Goal: Share content: Share content

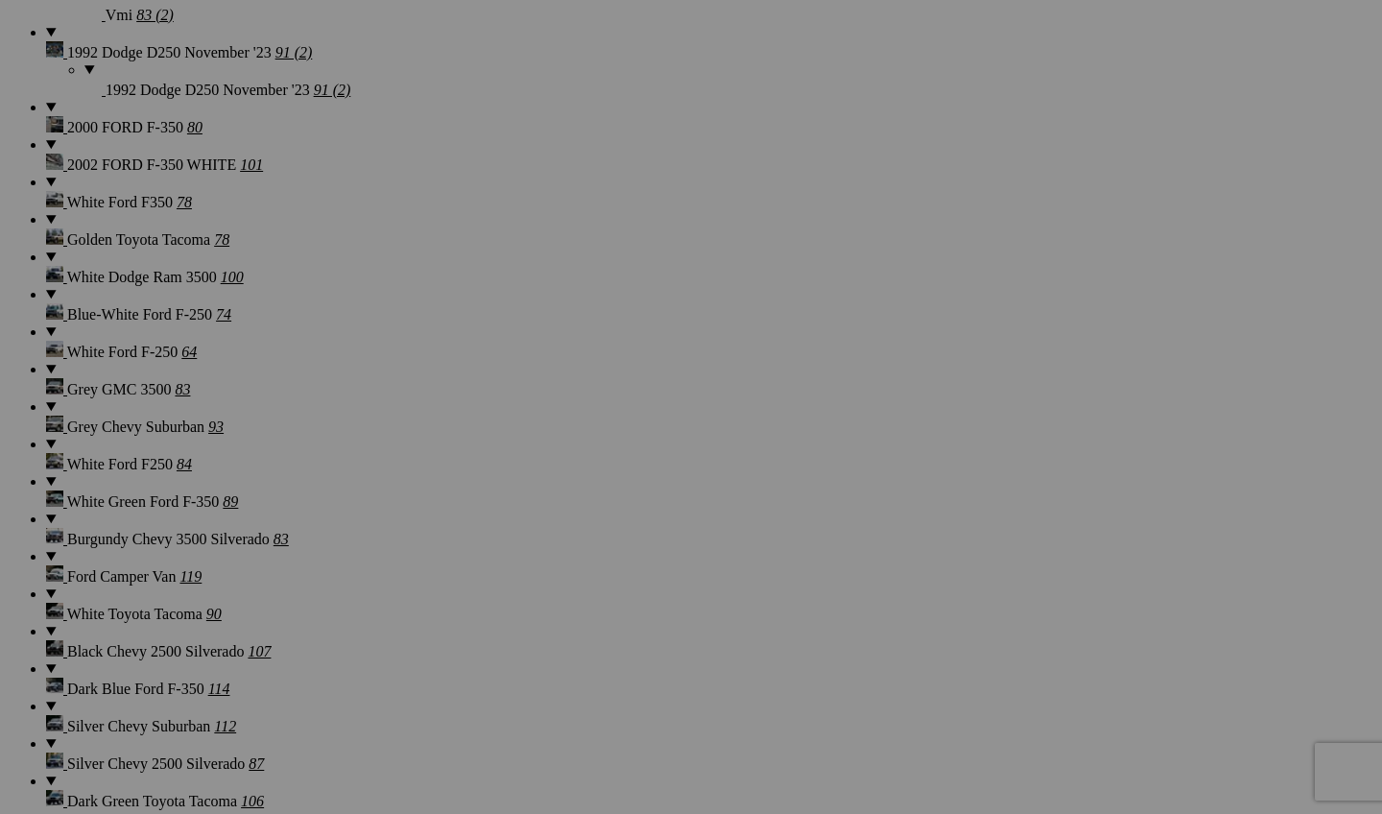
scroll to position [5726, 0]
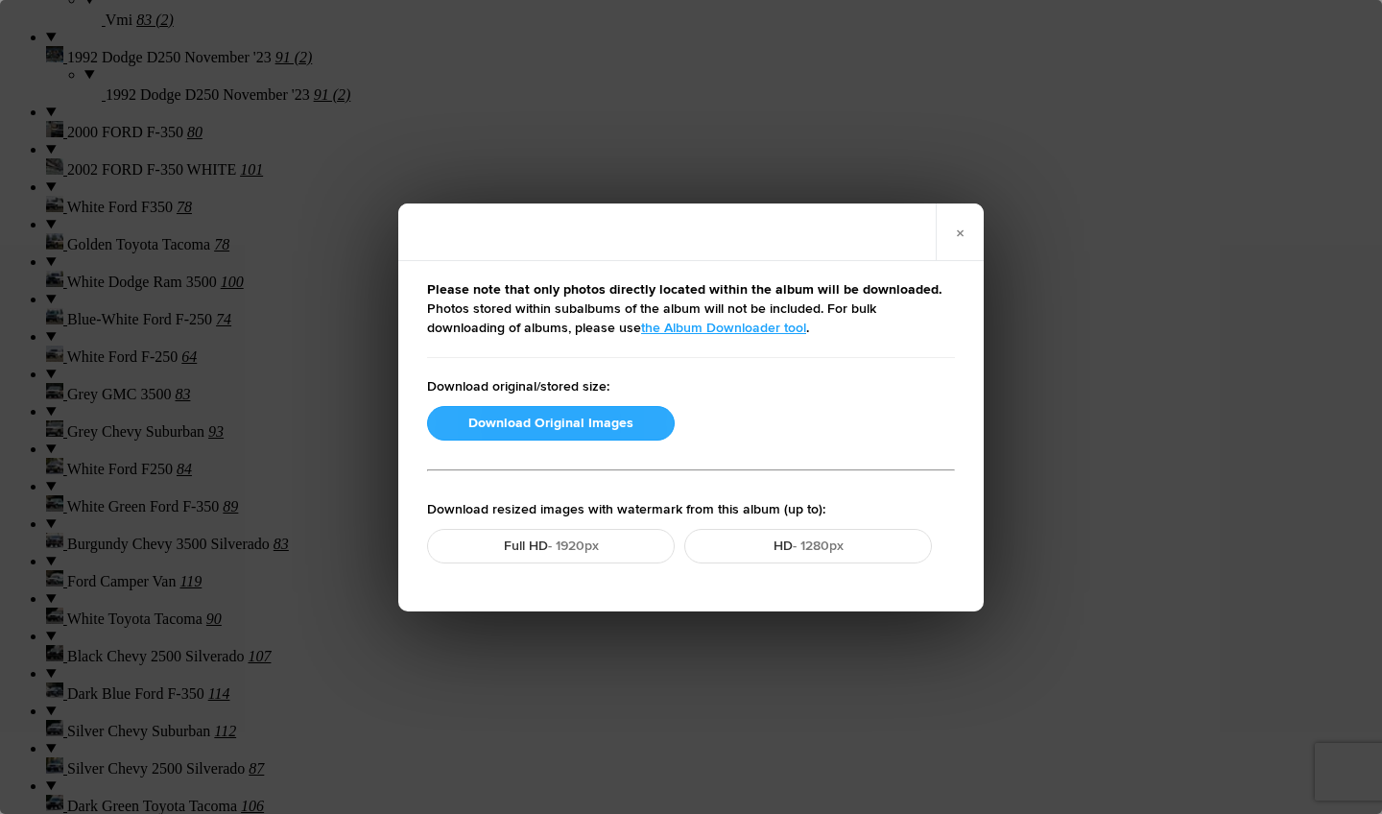
click at [572, 431] on button "Download Original Images" at bounding box center [551, 423] width 248 height 35
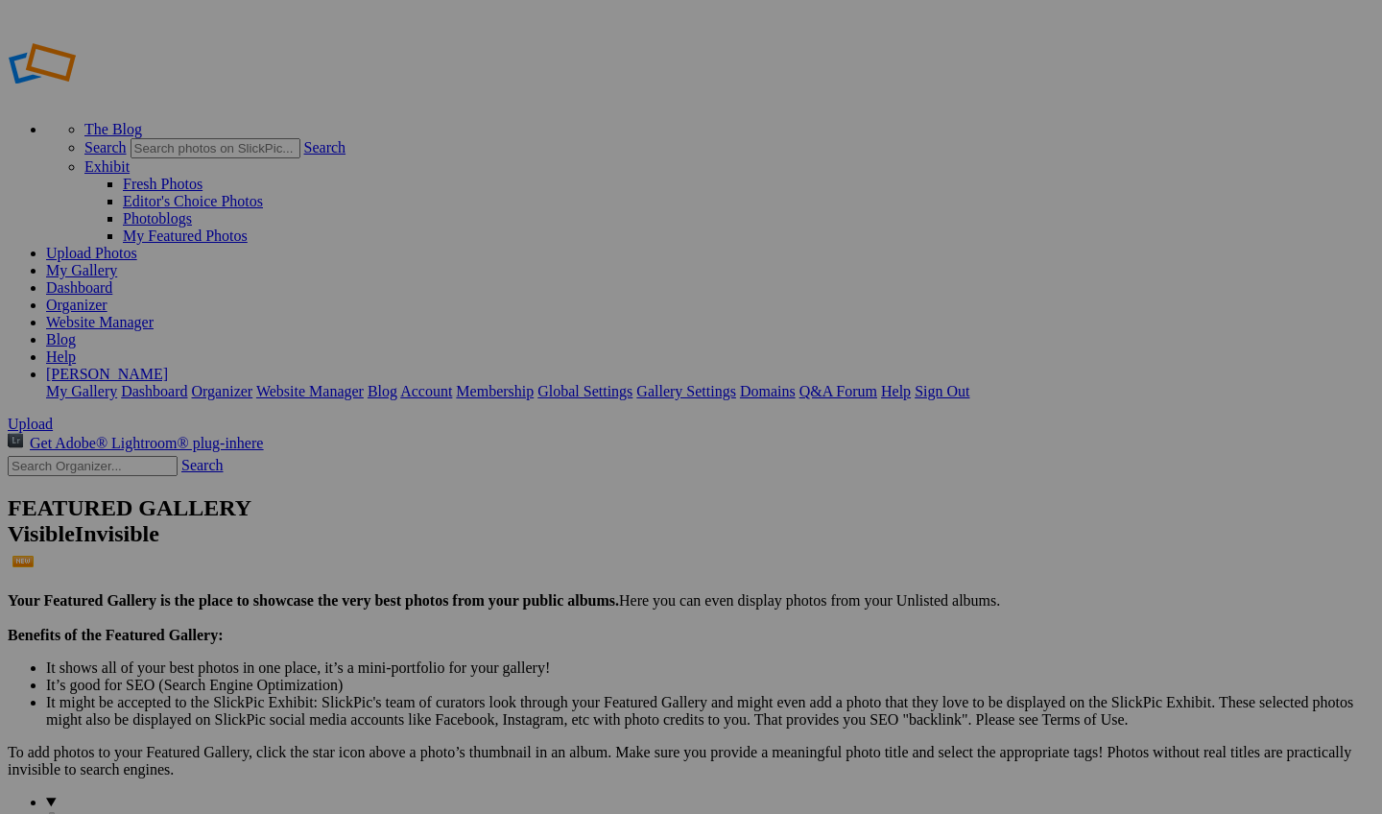
type input "1993 White Ford F250"
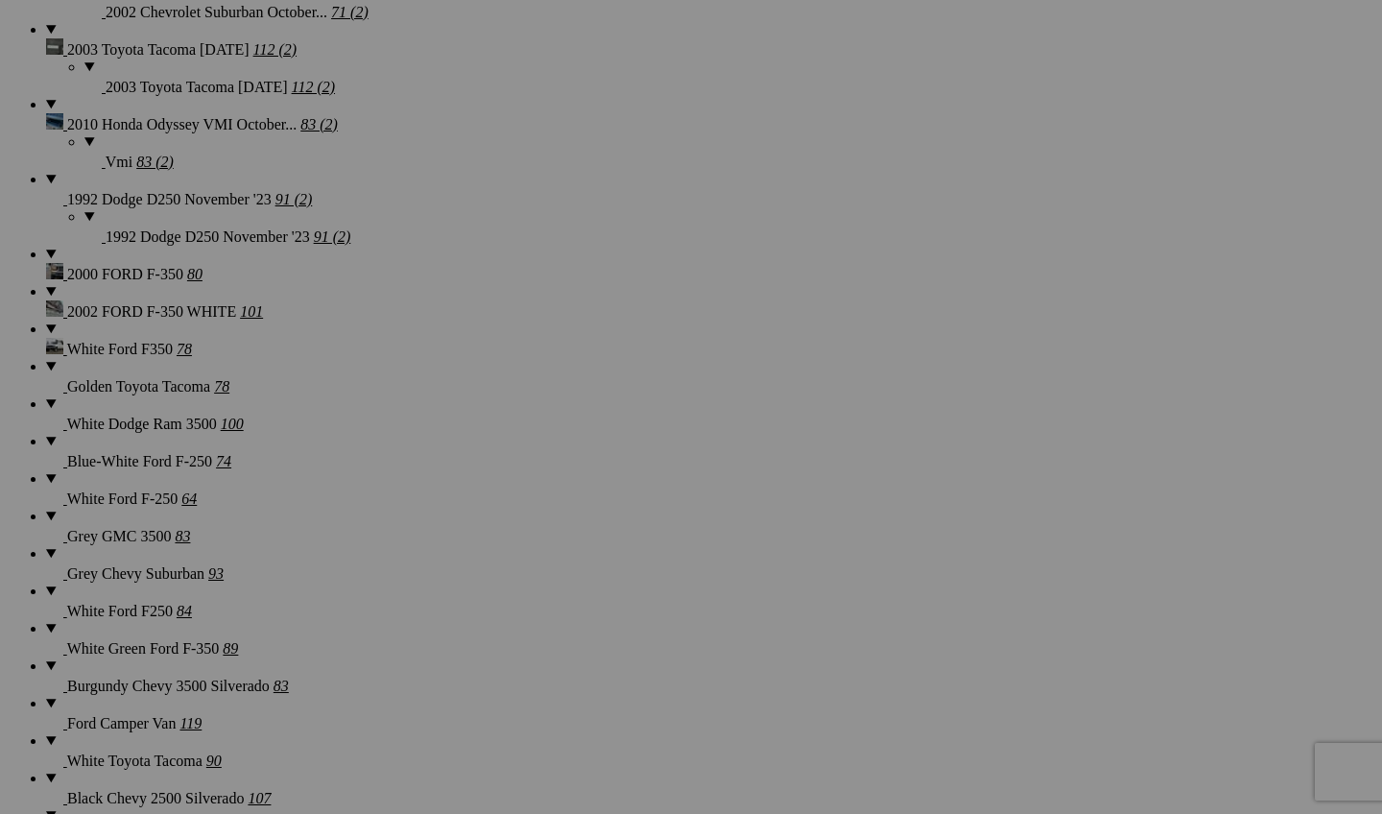
scroll to position [5657, 0]
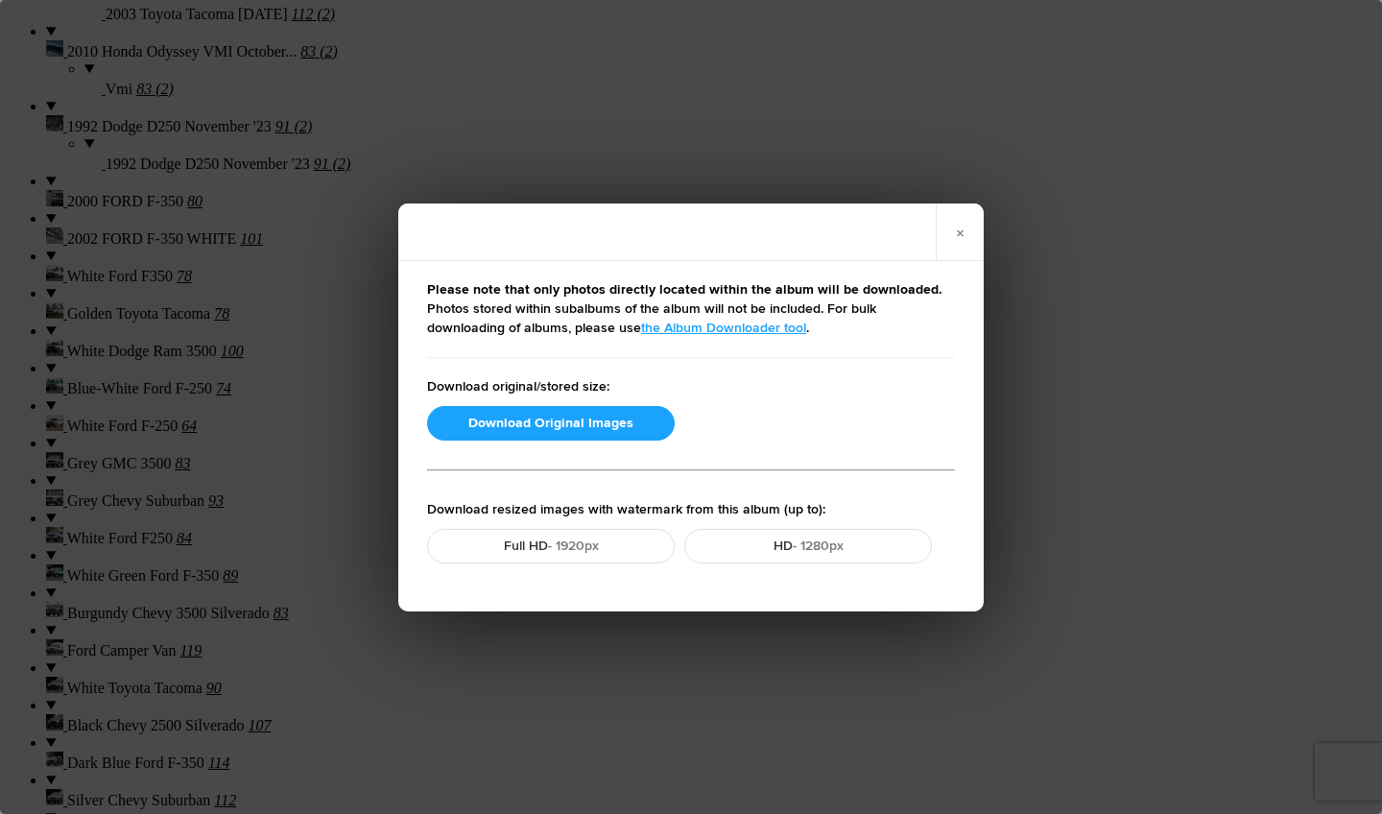
click at [578, 410] on button "Download Original Images" at bounding box center [551, 423] width 248 height 35
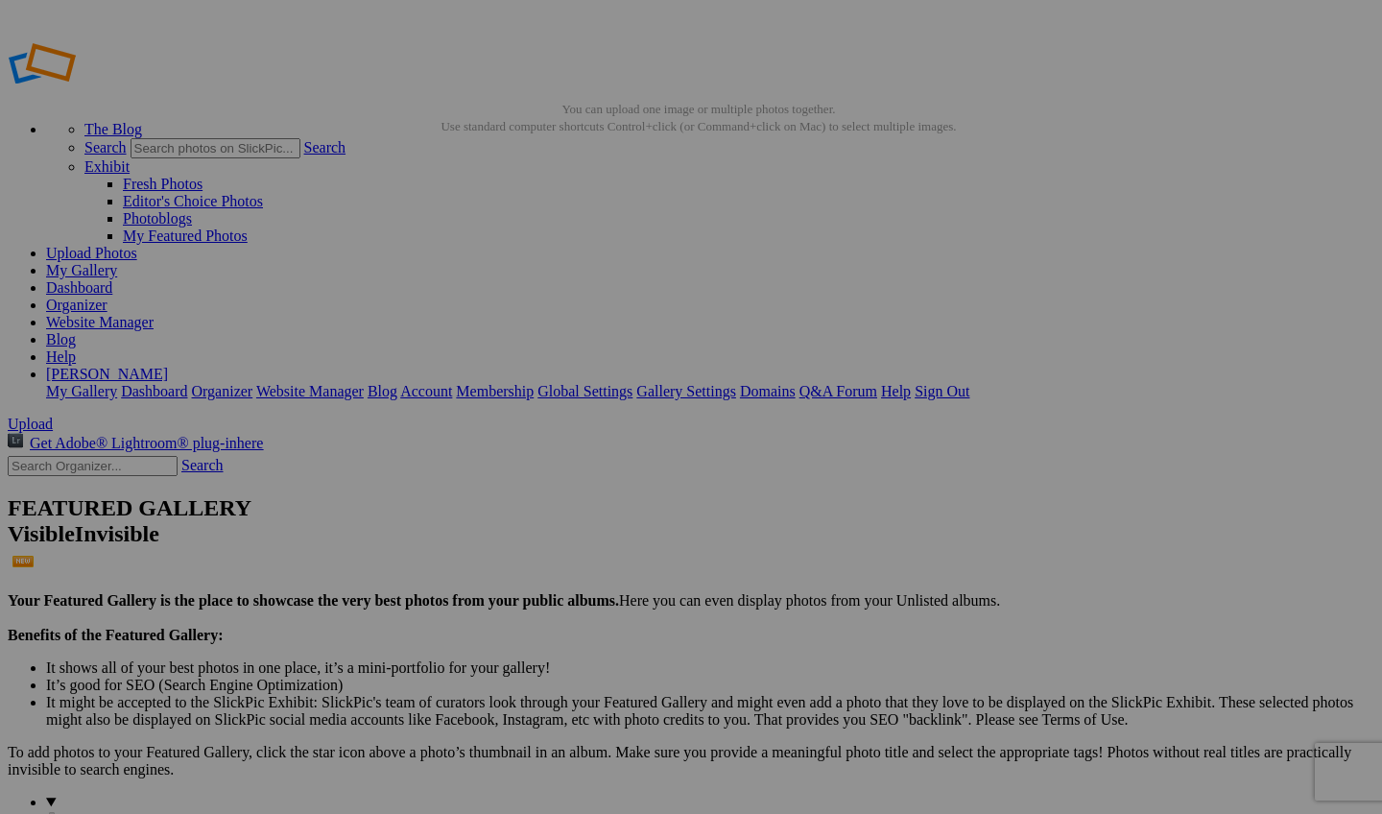
scroll to position [0, 0]
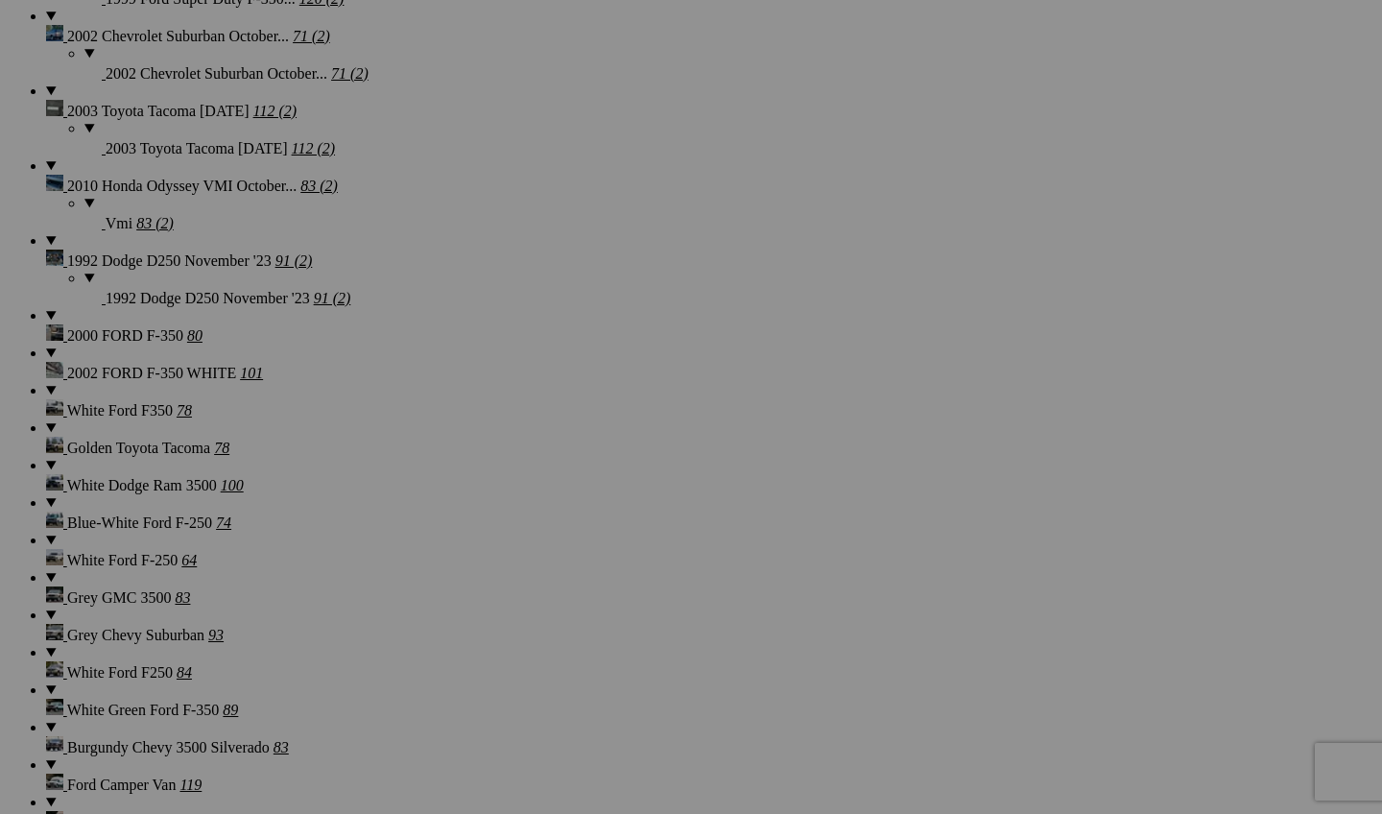
scroll to position [5484, 0]
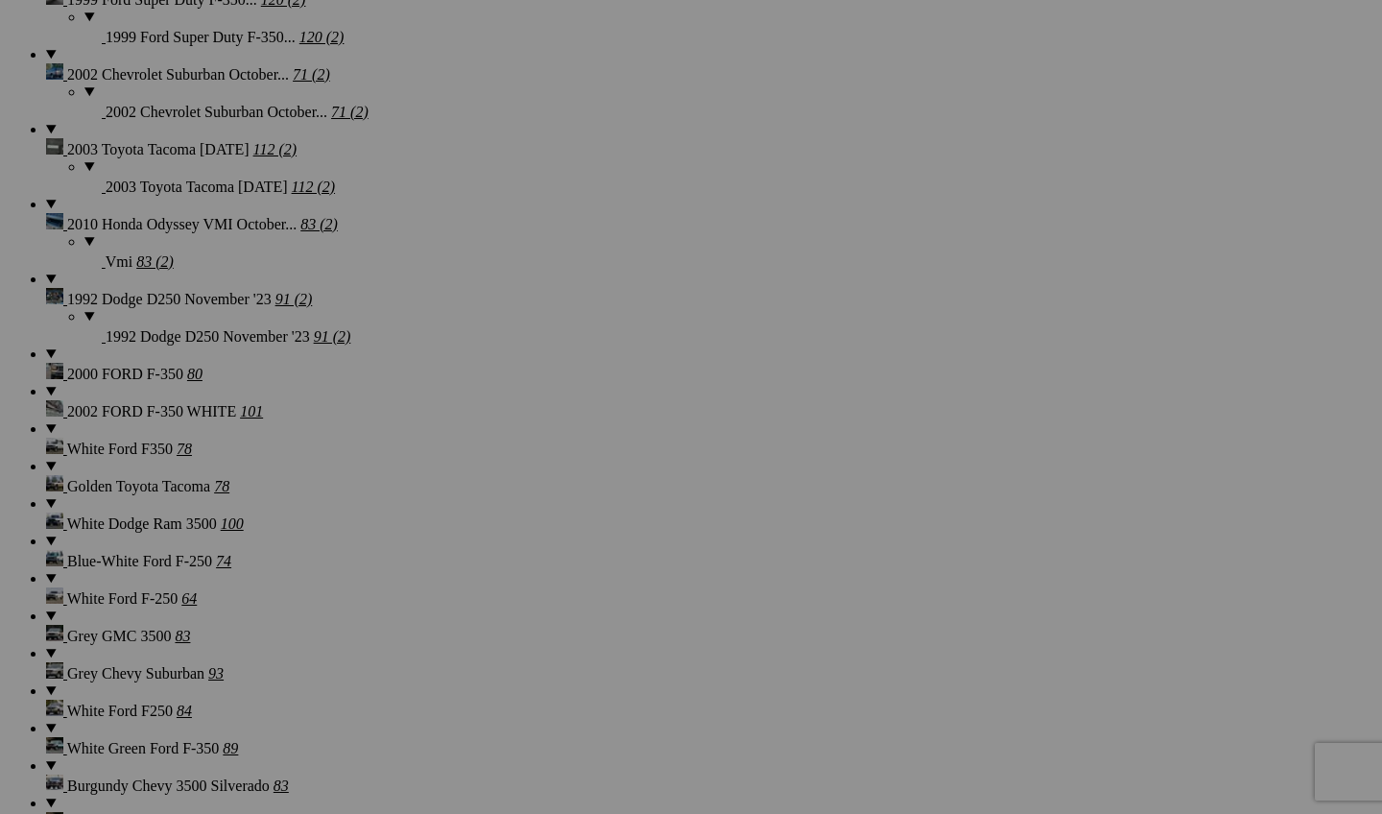
click at [854, 525] on div "Cancel Yes" at bounding box center [691, 533] width 384 height 17
click at [563, 530] on span "Yes" at bounding box center [552, 533] width 22 height 16
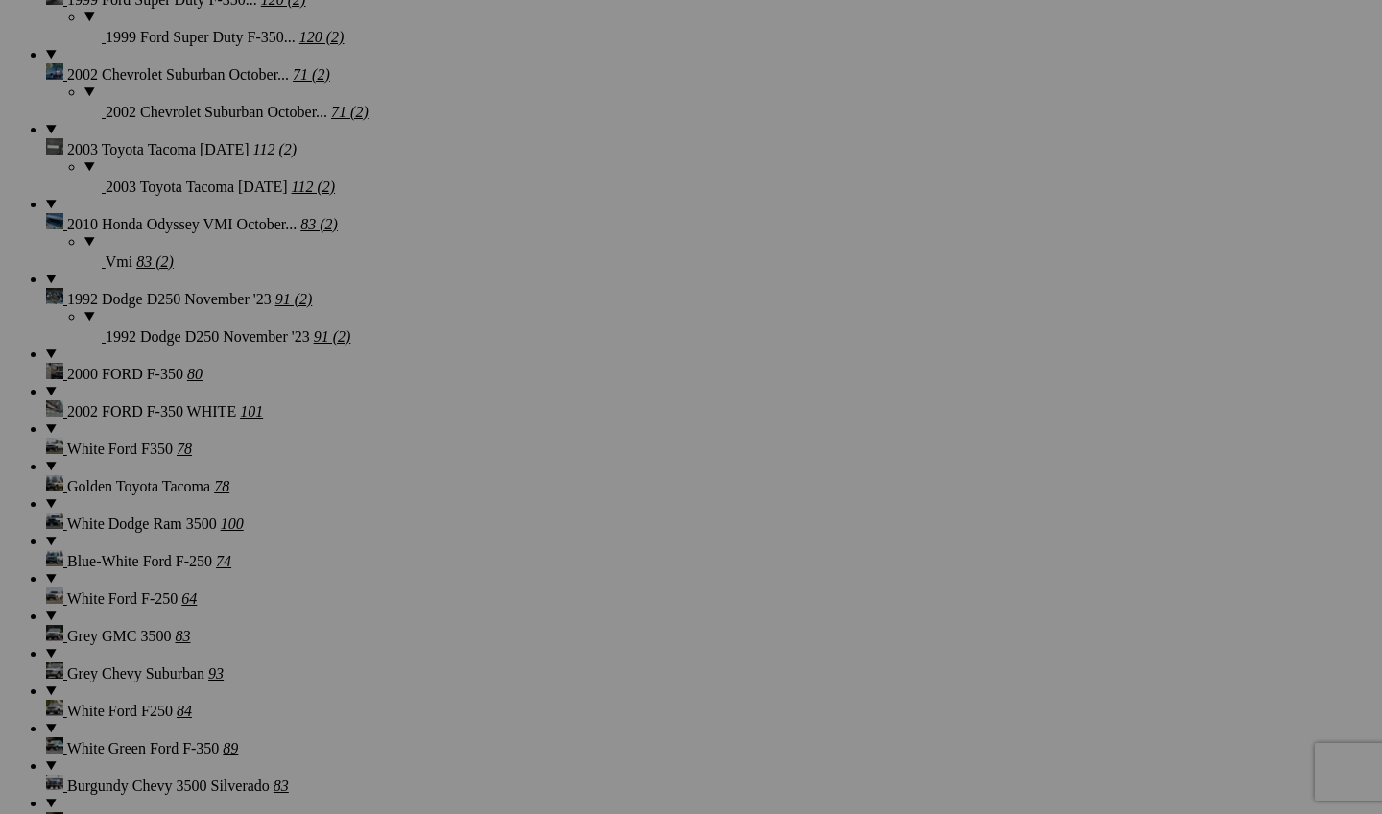
click at [563, 541] on span "Yes" at bounding box center [552, 533] width 22 height 16
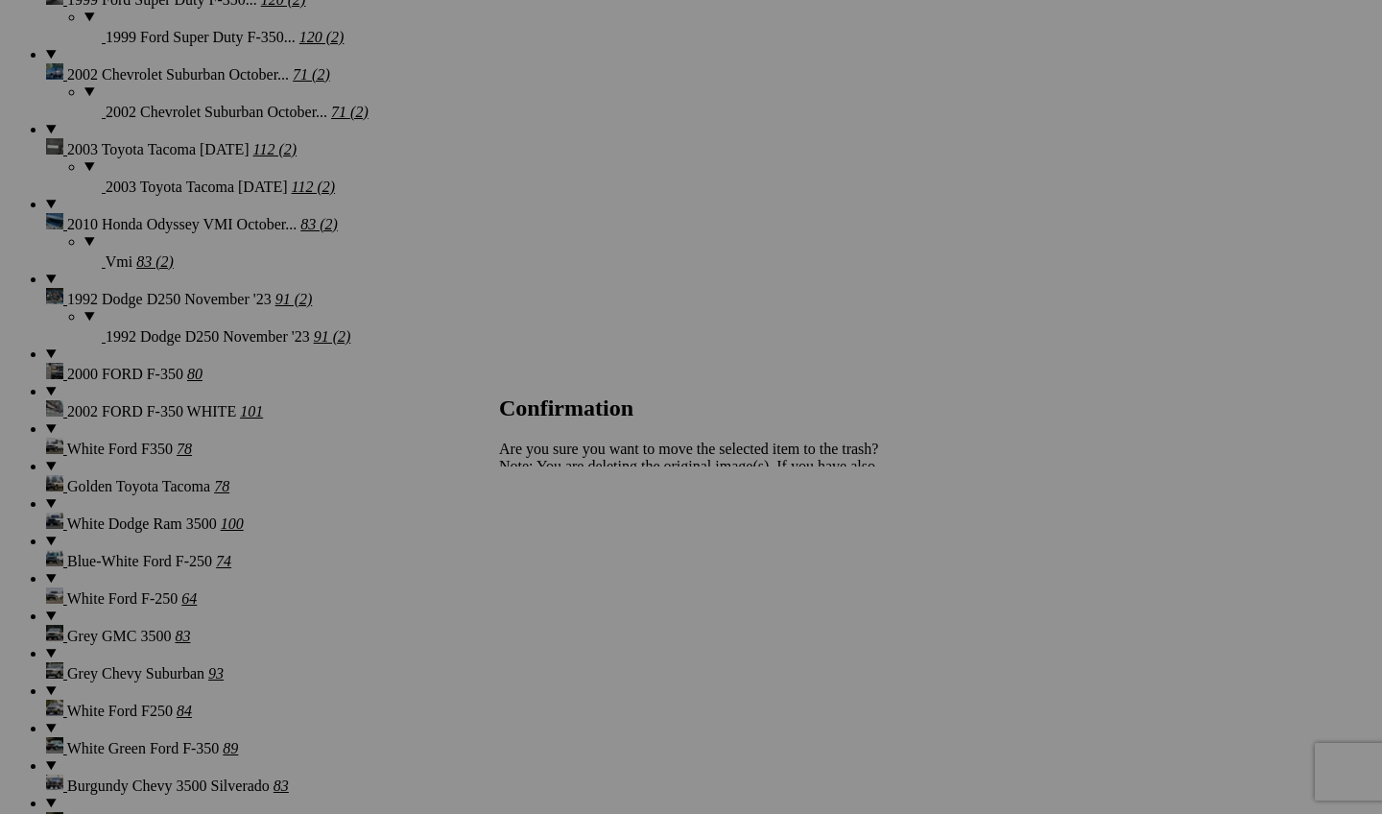
click at [563, 538] on span "Yes" at bounding box center [552, 533] width 22 height 16
click at [563, 529] on span "Yes" at bounding box center [552, 533] width 22 height 16
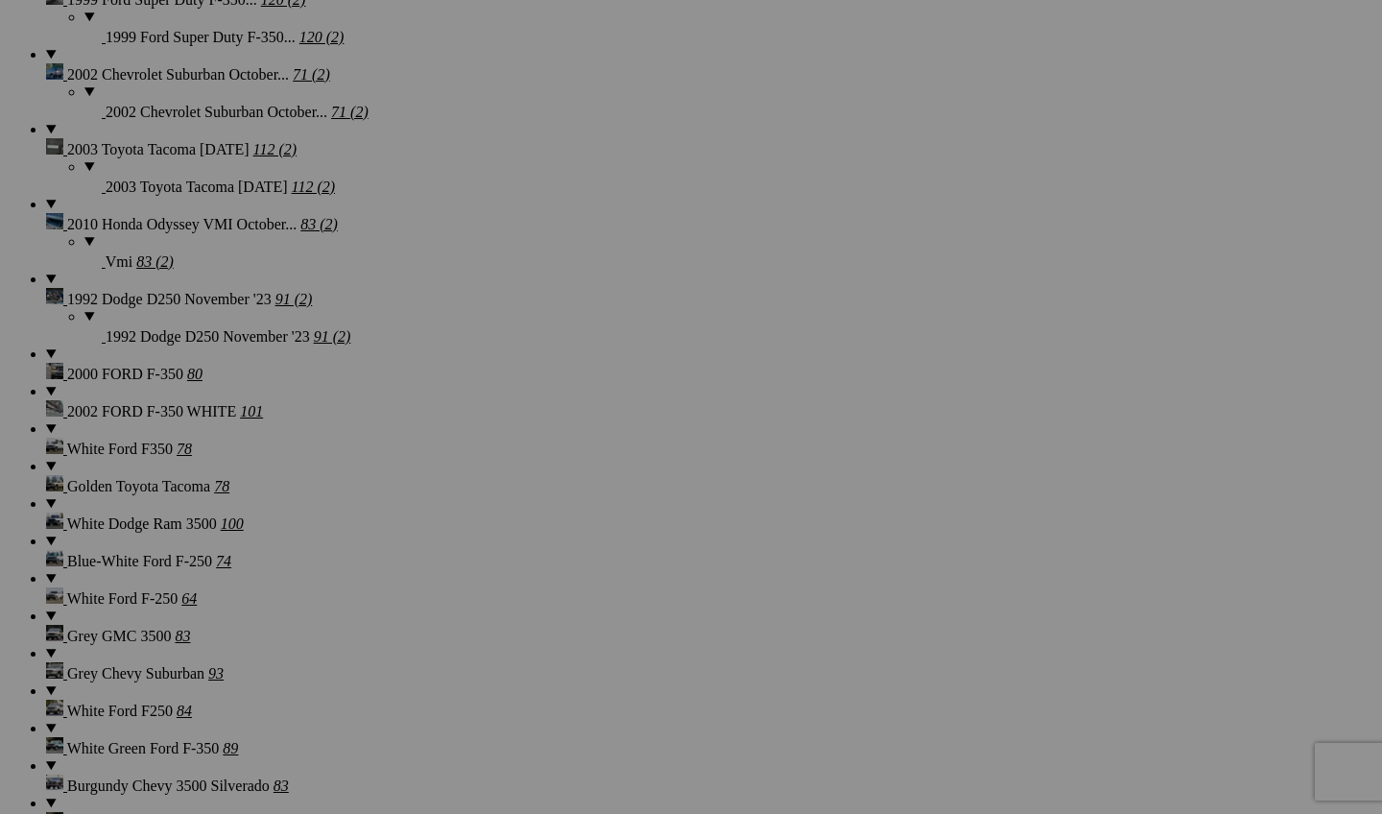
click at [563, 536] on span "Yes" at bounding box center [552, 533] width 22 height 16
click at [879, 525] on div "Cancel Yes" at bounding box center [691, 533] width 384 height 17
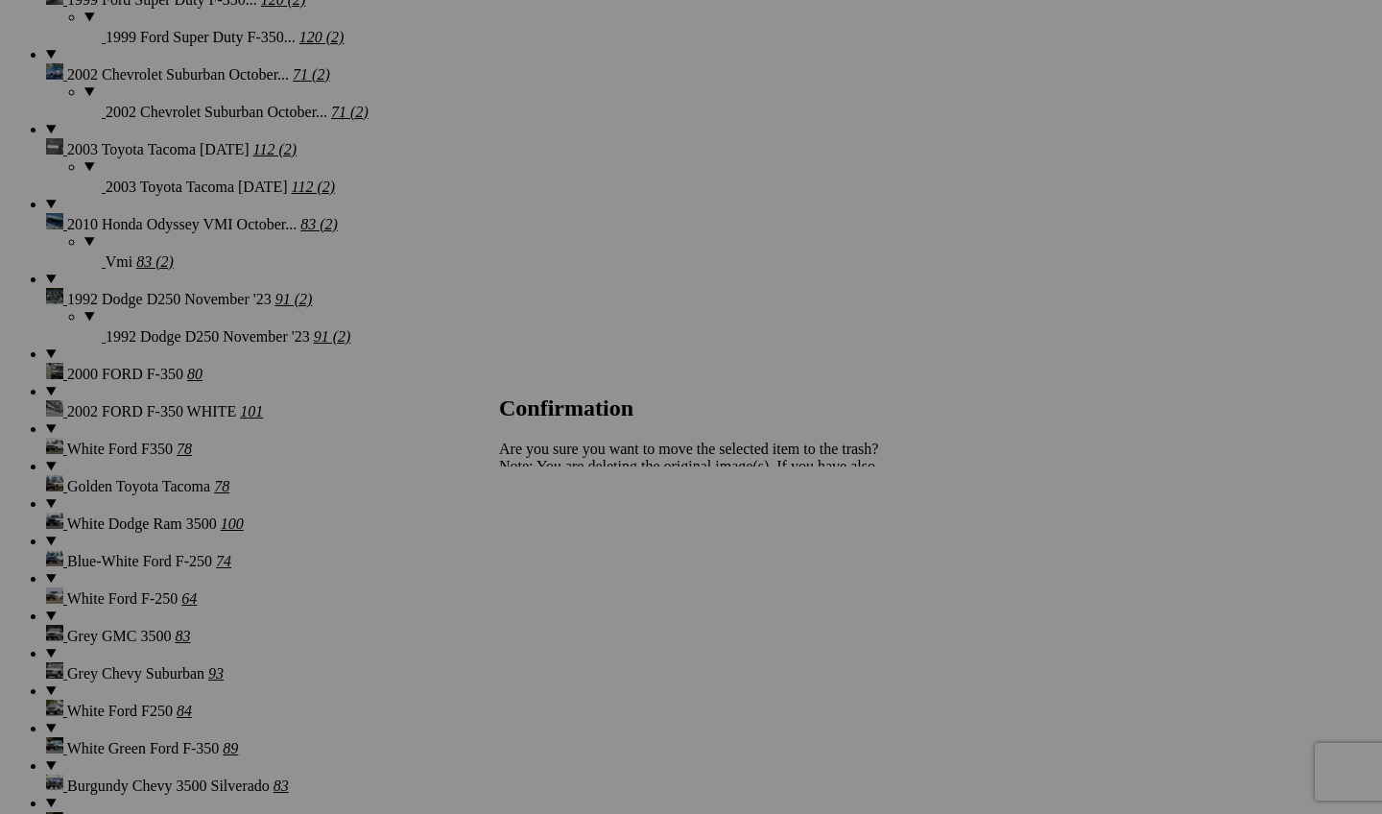
click at [563, 527] on link "Yes" at bounding box center [552, 533] width 22 height 16
click at [563, 536] on span "Yes" at bounding box center [552, 533] width 22 height 16
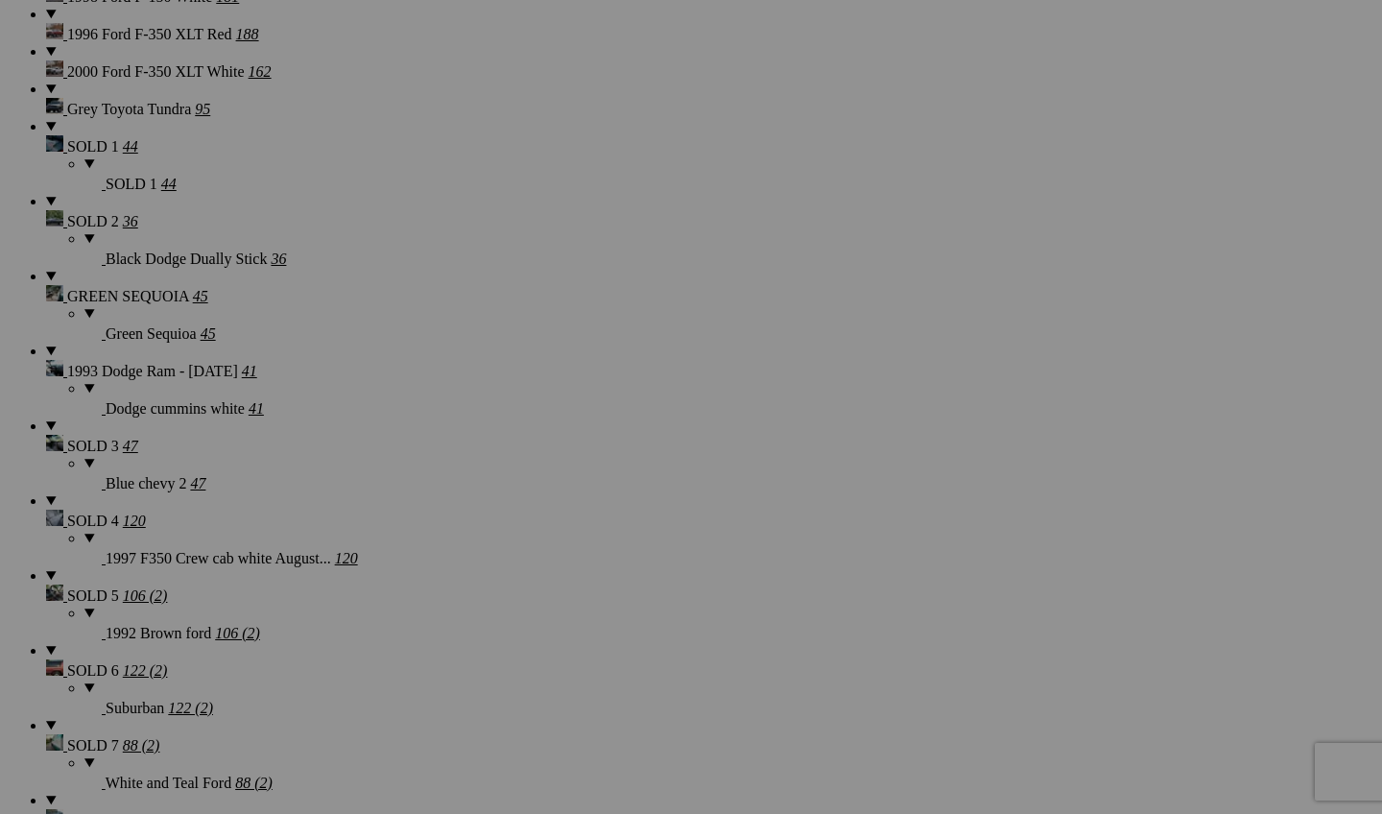
scroll to position [3115, 0]
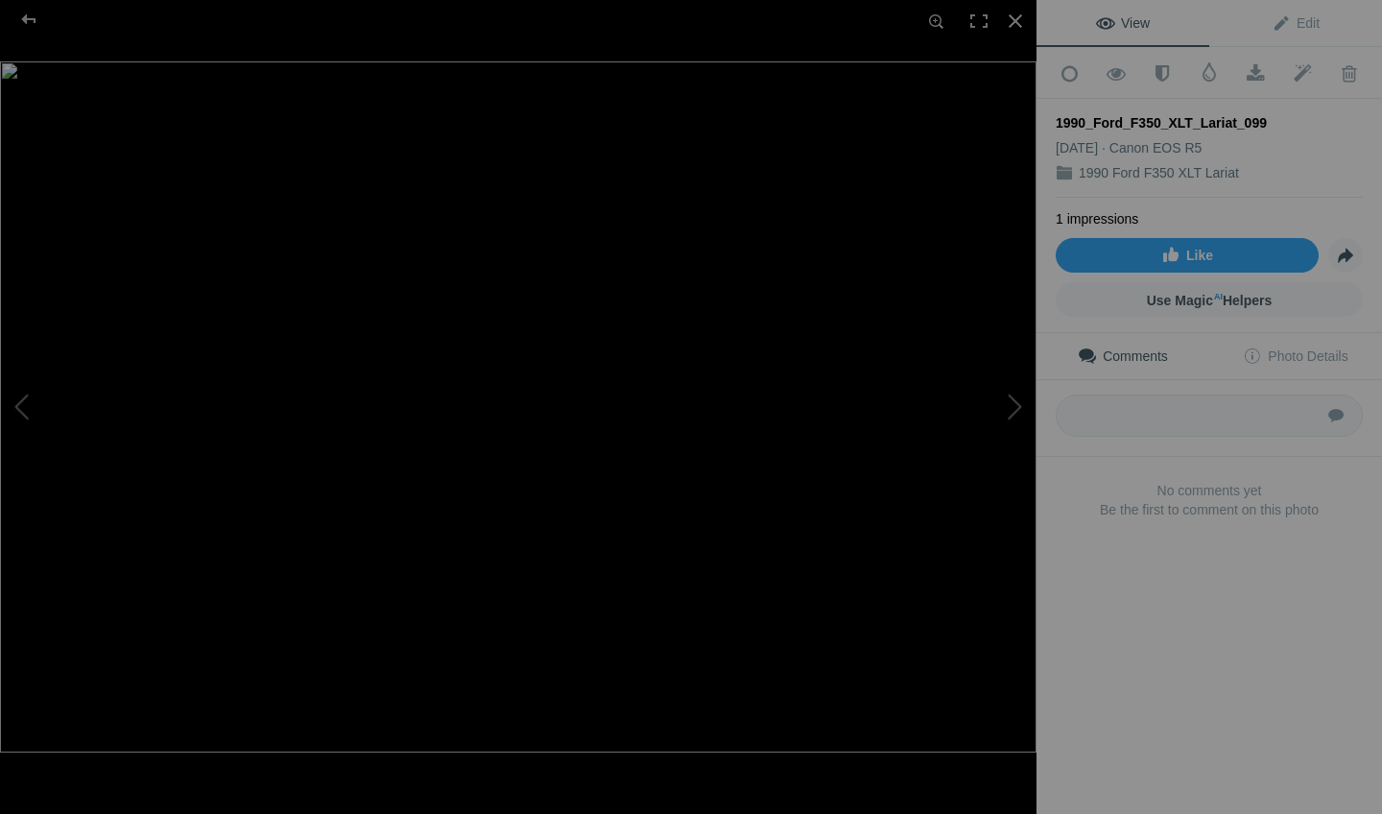
click at [597, 353] on img at bounding box center [518, 406] width 1037 height 691
click at [1015, 16] on div at bounding box center [1015, 21] width 42 height 42
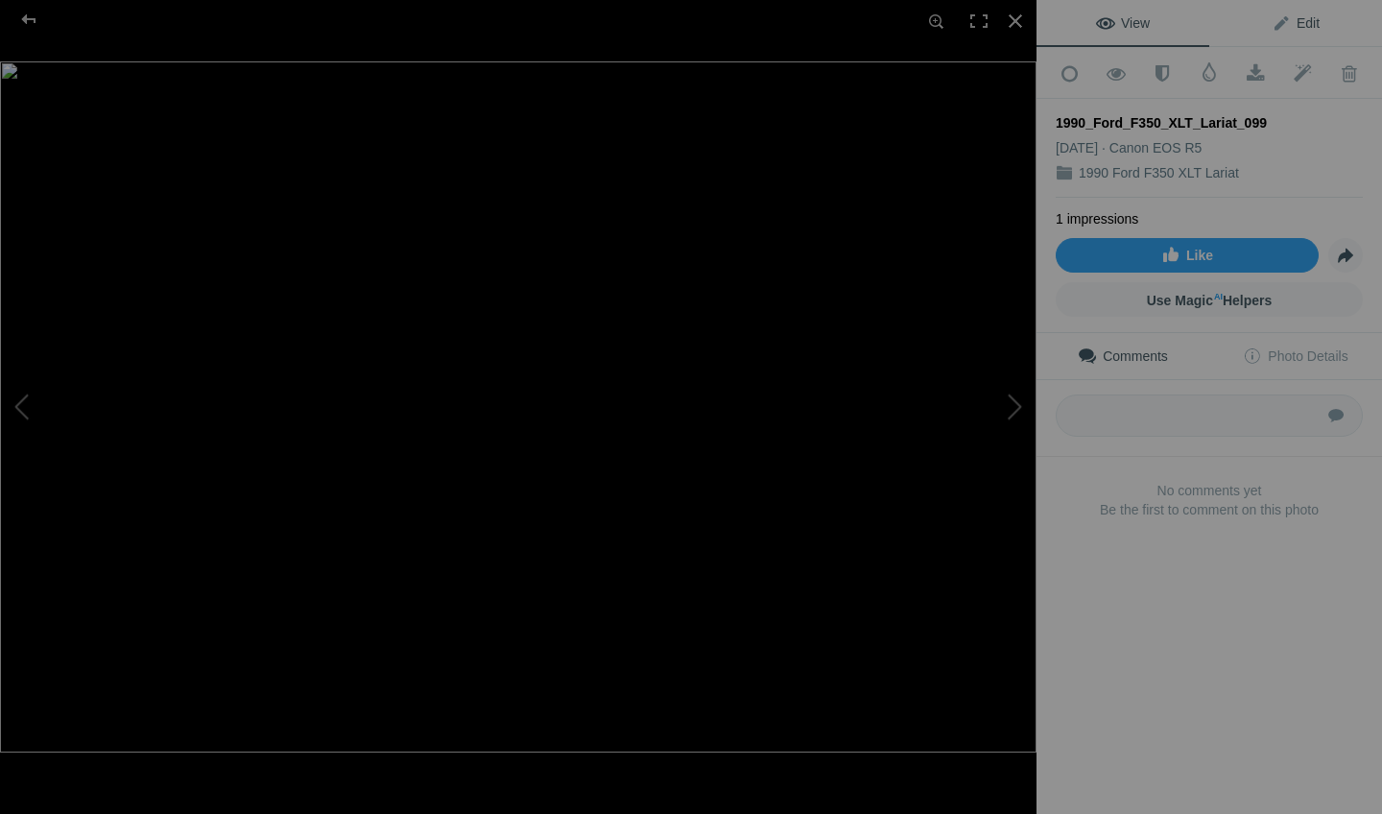
click at [1303, 26] on span "Edit" at bounding box center [1296, 22] width 48 height 15
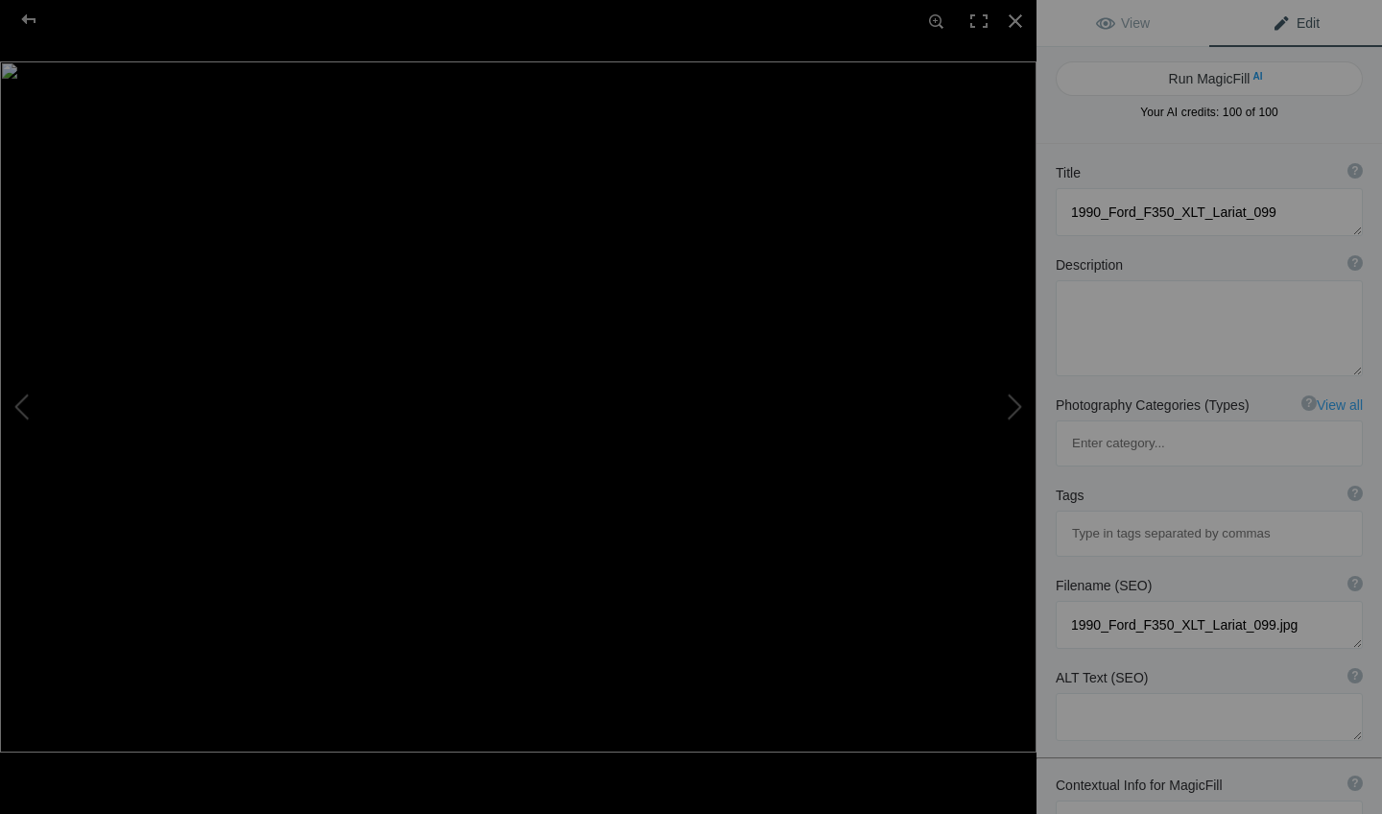
scroll to position [0, 0]
click at [1130, 29] on span "View" at bounding box center [1123, 22] width 54 height 15
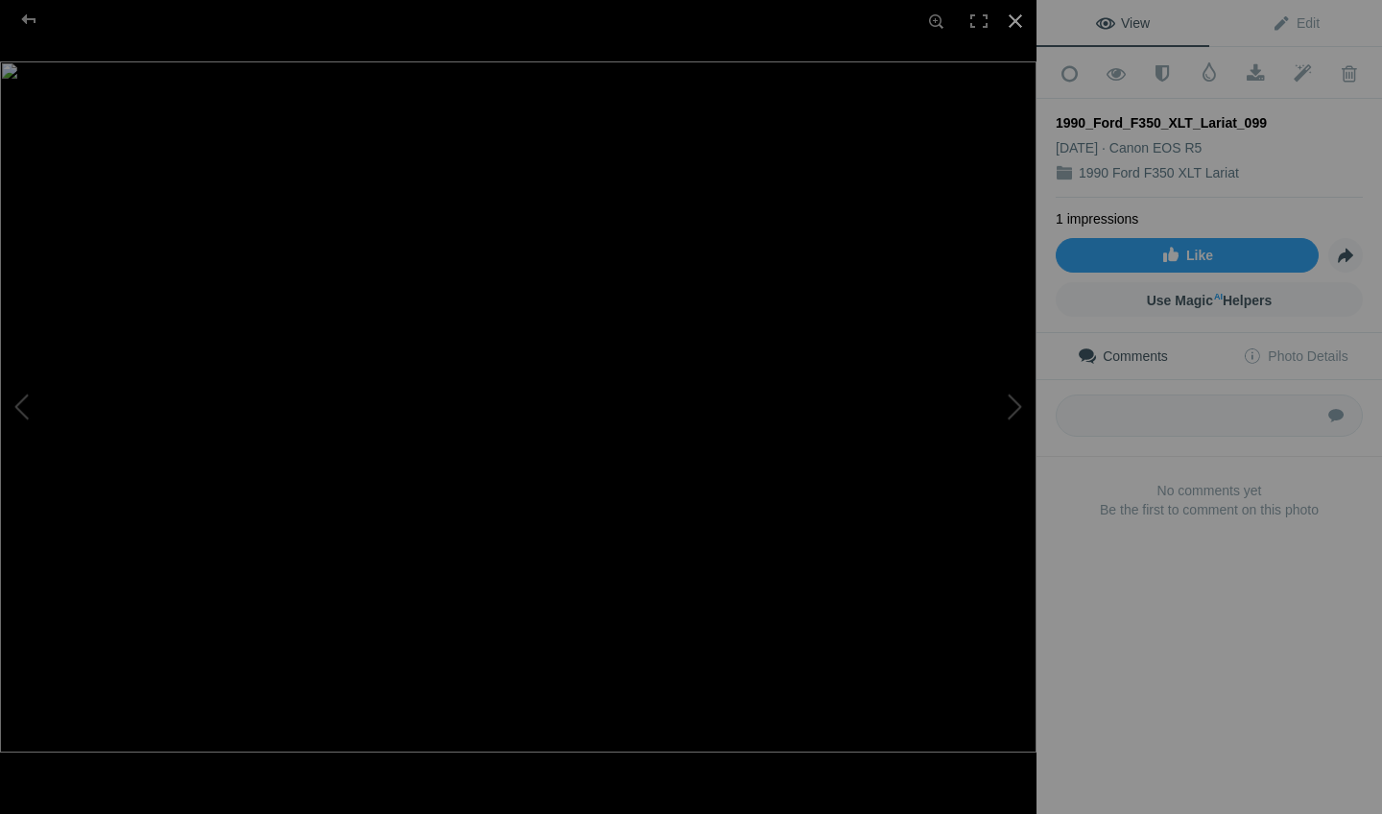
click at [1023, 21] on div at bounding box center [1015, 21] width 42 height 42
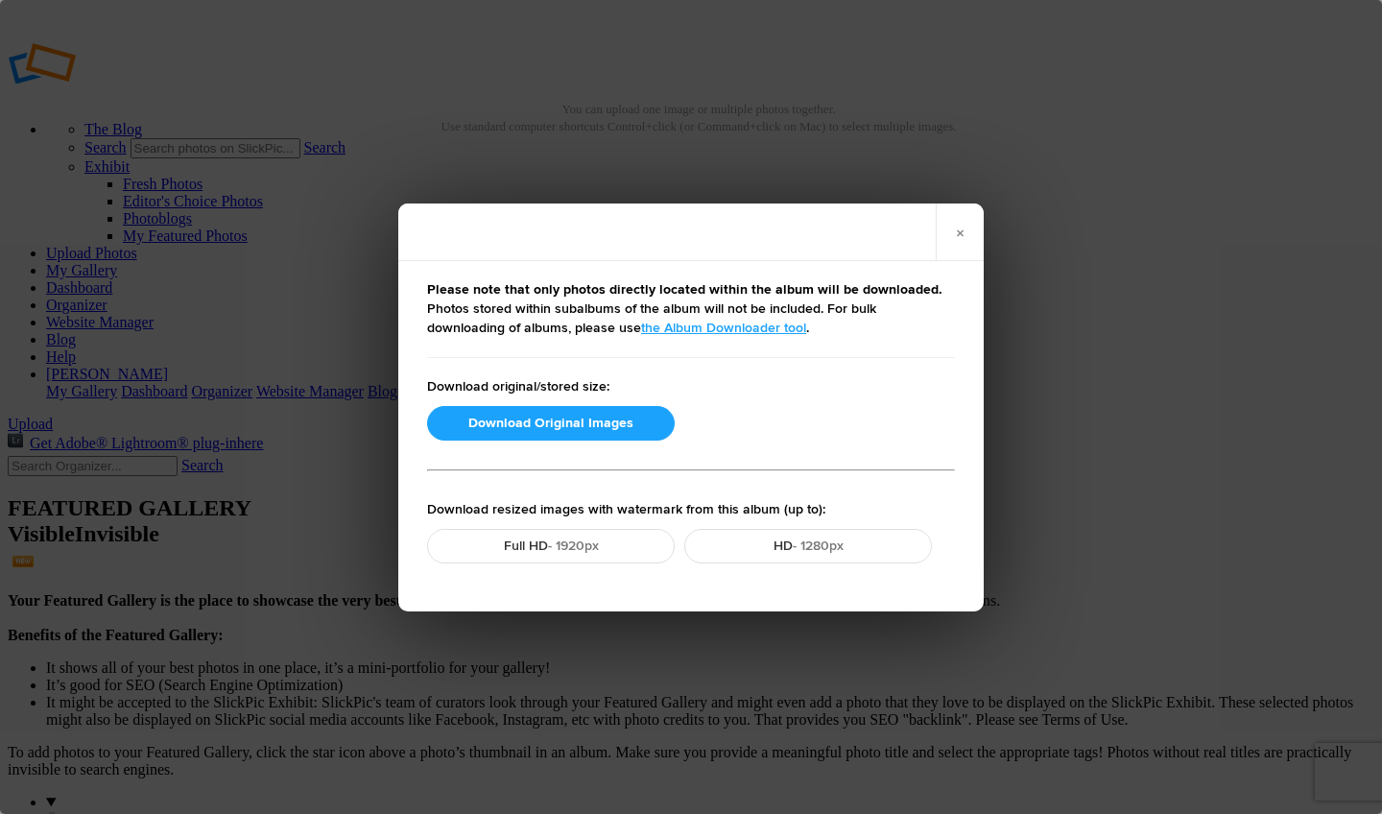
click at [302, 462] on div "× Please note that only photos directly located within the album will be downlo…" at bounding box center [691, 407] width 1382 height 814
click at [519, 430] on button "Download Original Images" at bounding box center [551, 423] width 248 height 35
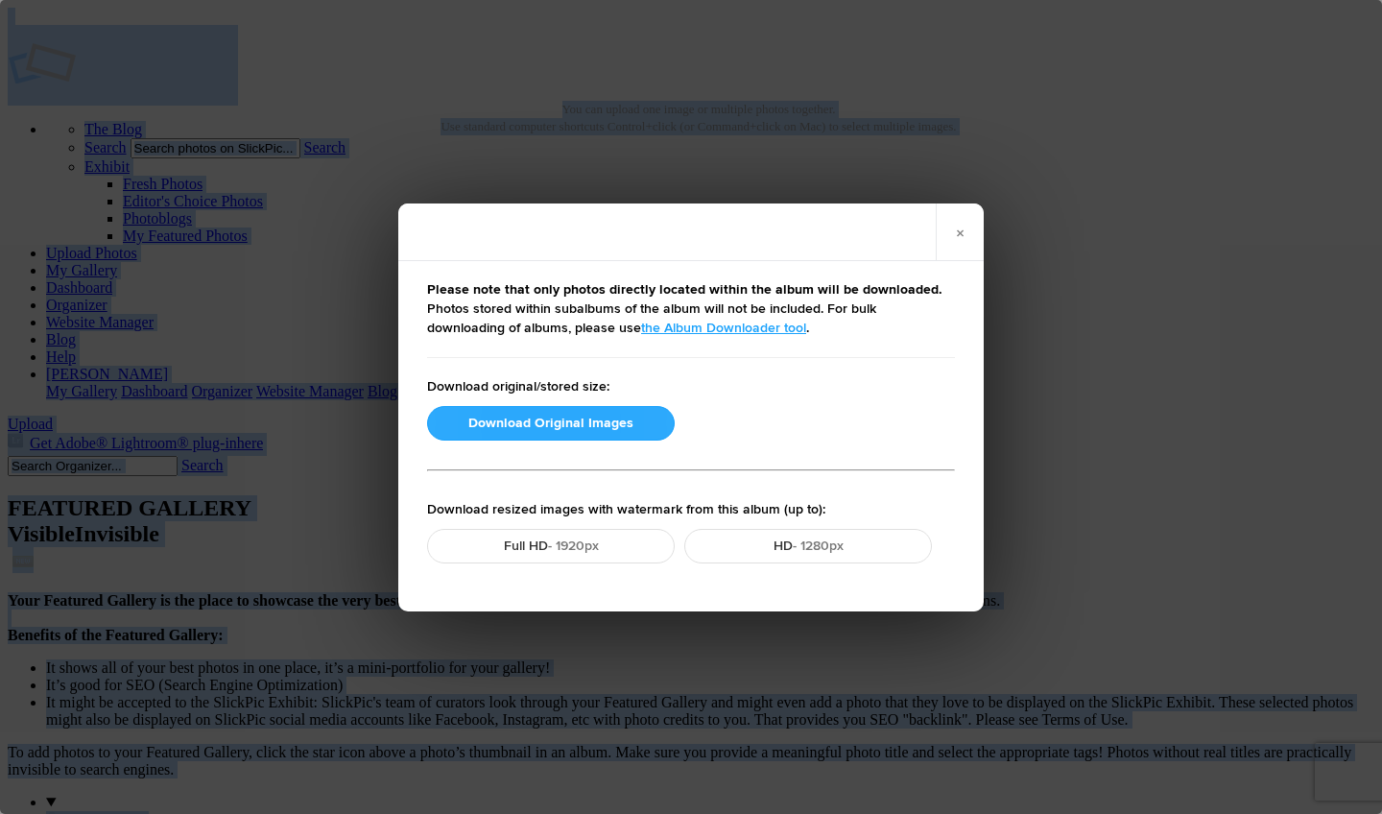
click at [544, 433] on button "Download Original Images" at bounding box center [551, 423] width 248 height 35
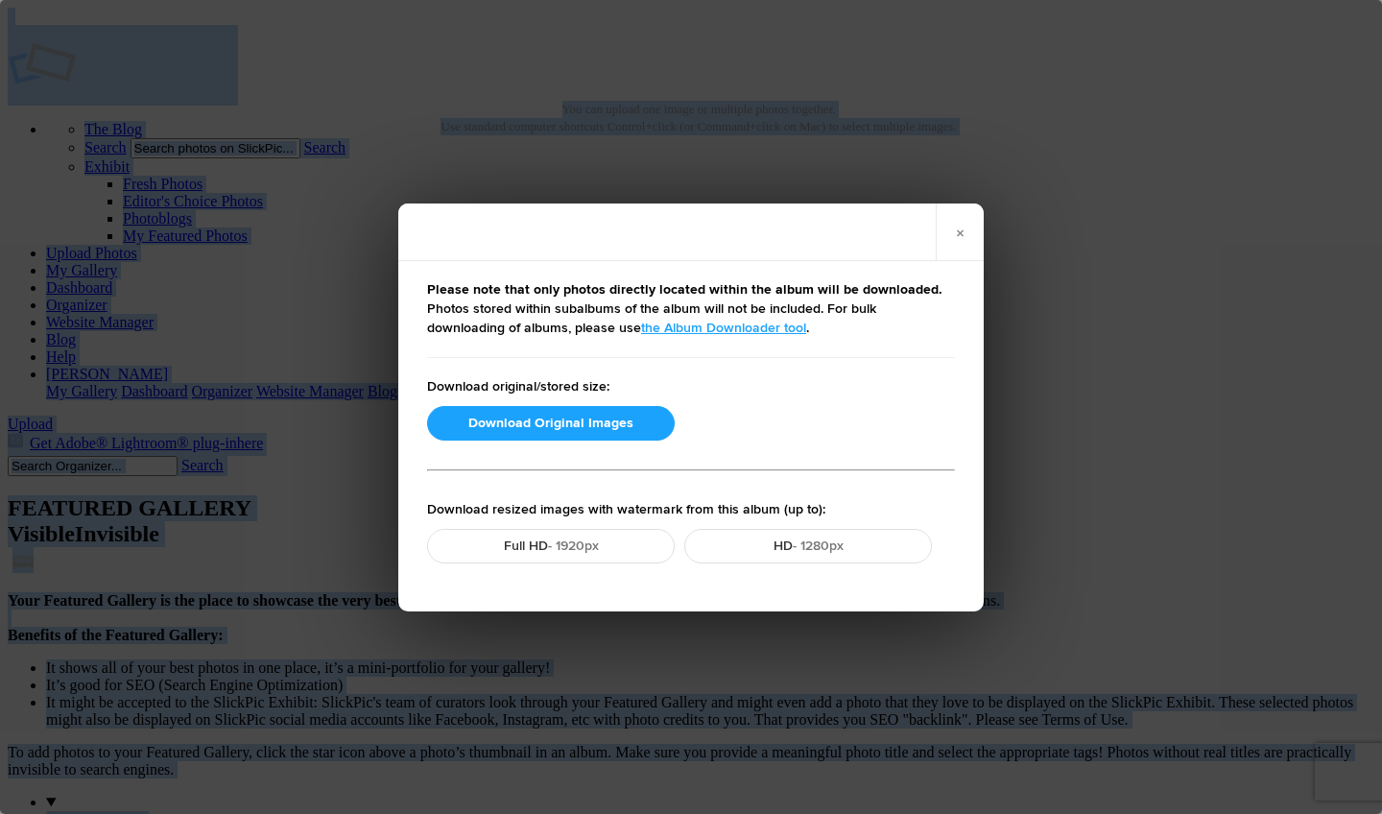
click at [346, 466] on div "× Please note that only photos directly located within the album will be downlo…" at bounding box center [691, 407] width 1382 height 814
click at [549, 431] on button "Download Original Images" at bounding box center [551, 423] width 248 height 35
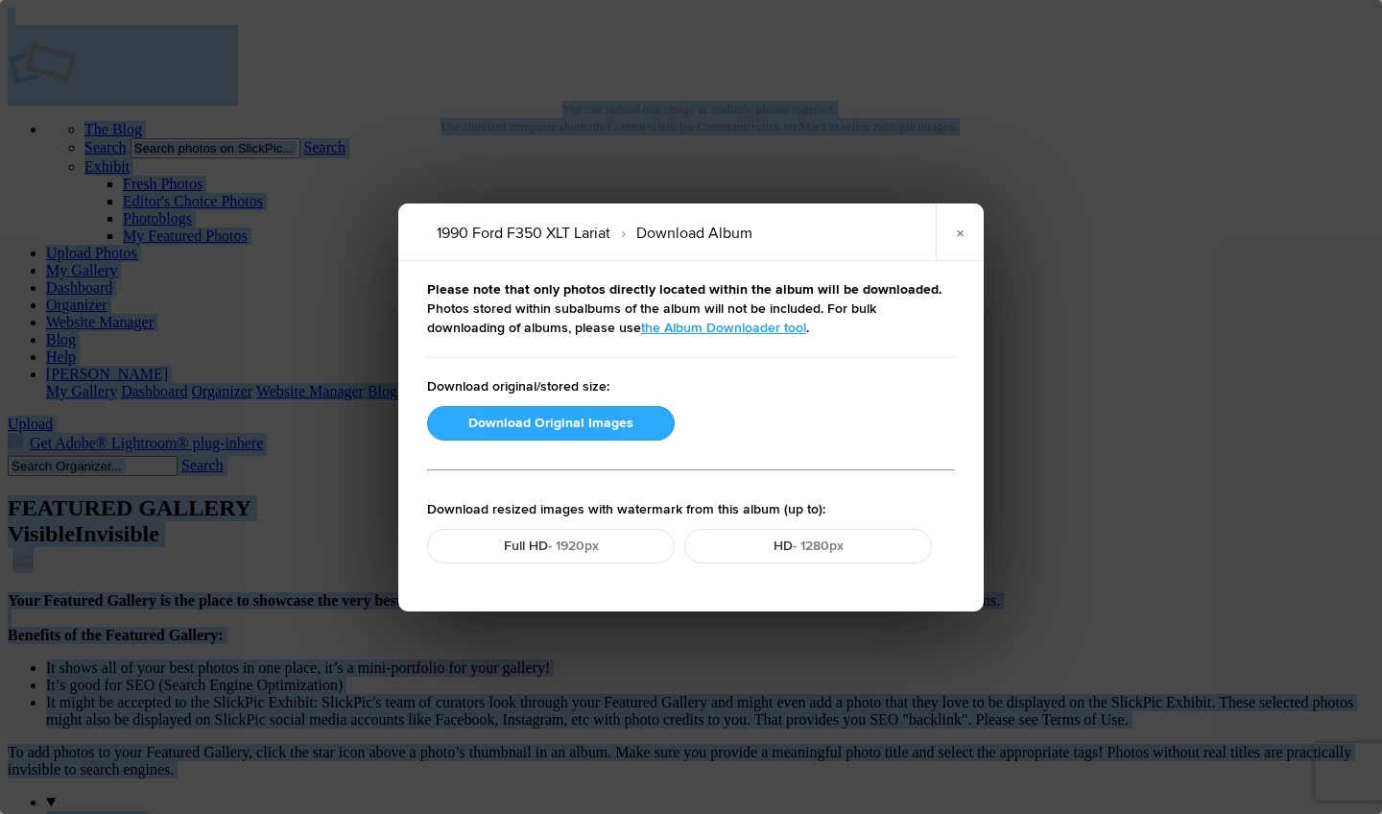
click at [520, 434] on button "Download Original Images" at bounding box center [551, 423] width 248 height 35
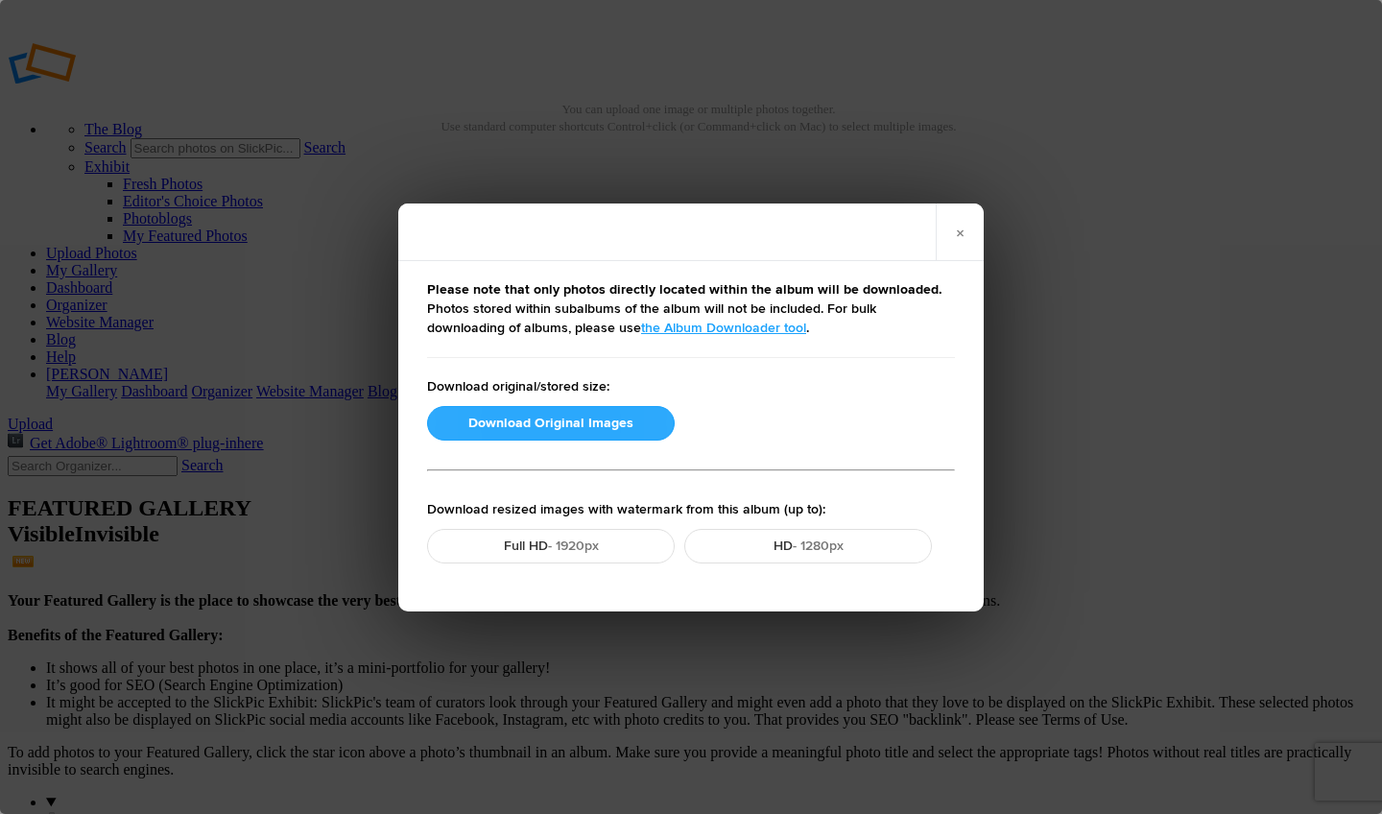
click at [613, 417] on button "Download Original Images" at bounding box center [551, 423] width 248 height 35
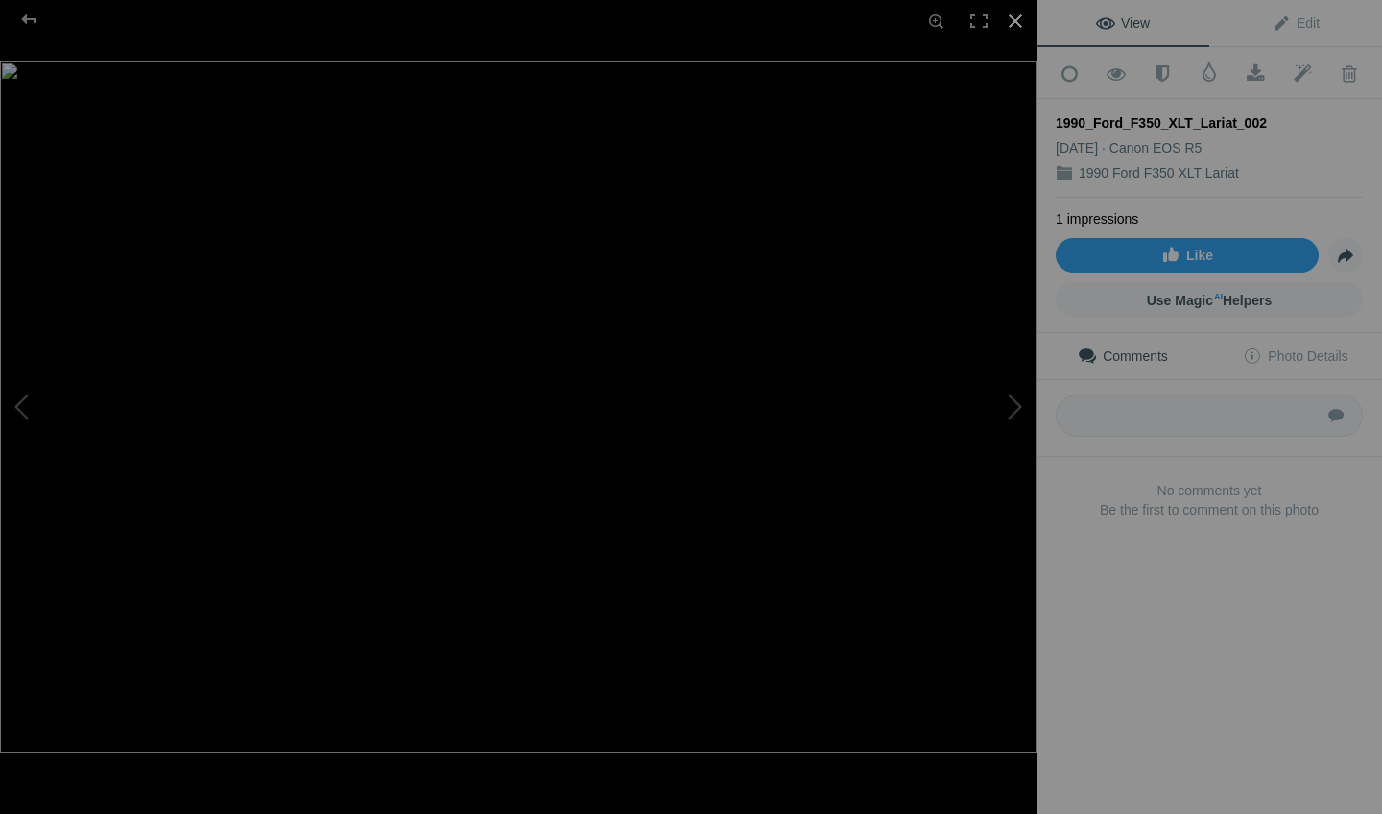
click at [1018, 17] on div at bounding box center [1015, 21] width 42 height 42
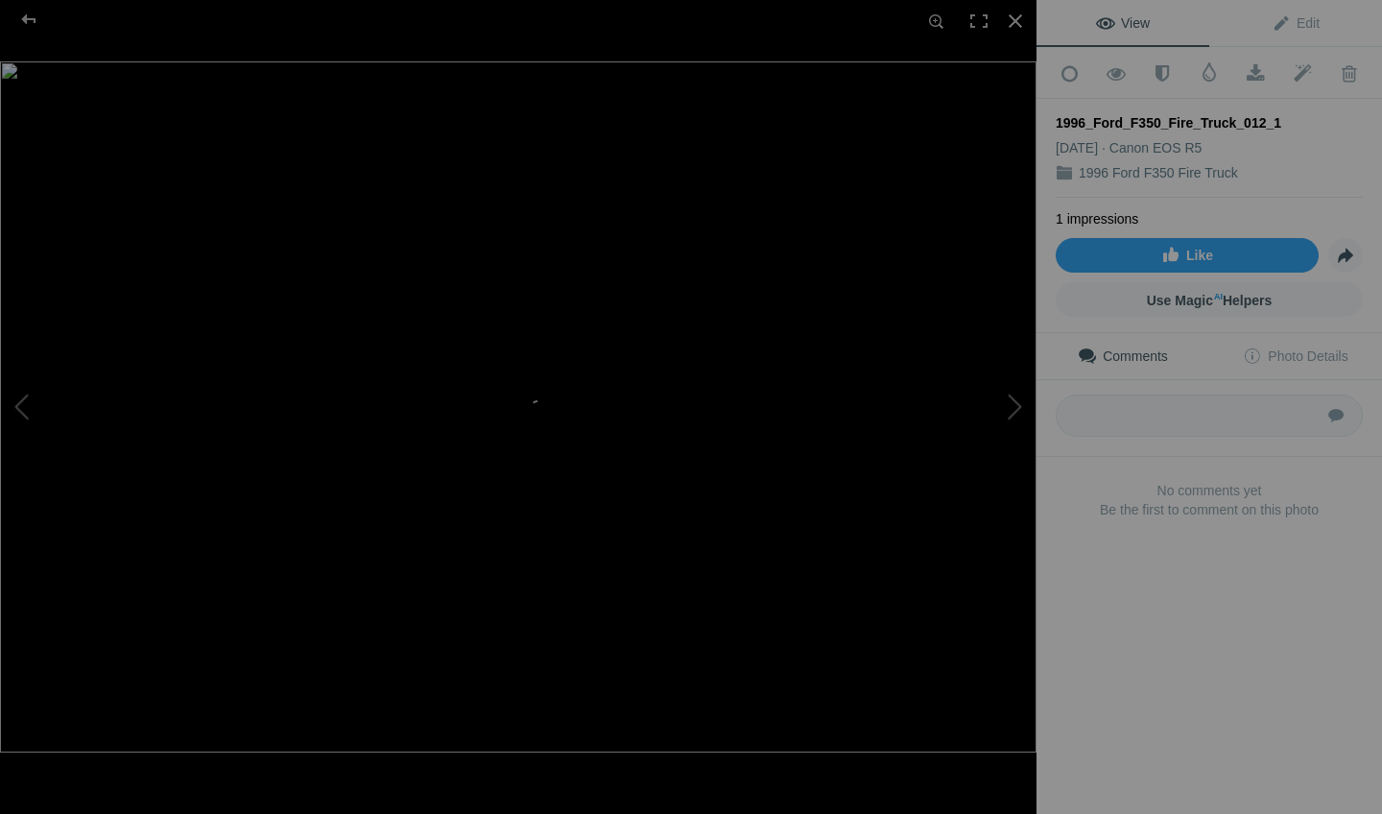
click at [571, 531] on img at bounding box center [518, 406] width 1037 height 691
click at [1031, 38] on div at bounding box center [1015, 21] width 42 height 42
